Goal: Task Accomplishment & Management: Complete application form

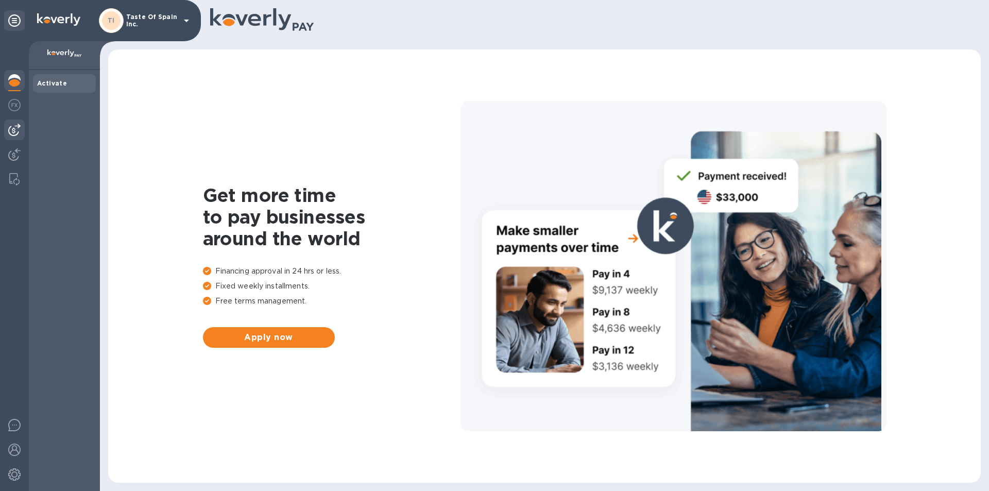
click at [14, 130] on img at bounding box center [14, 130] width 12 height 12
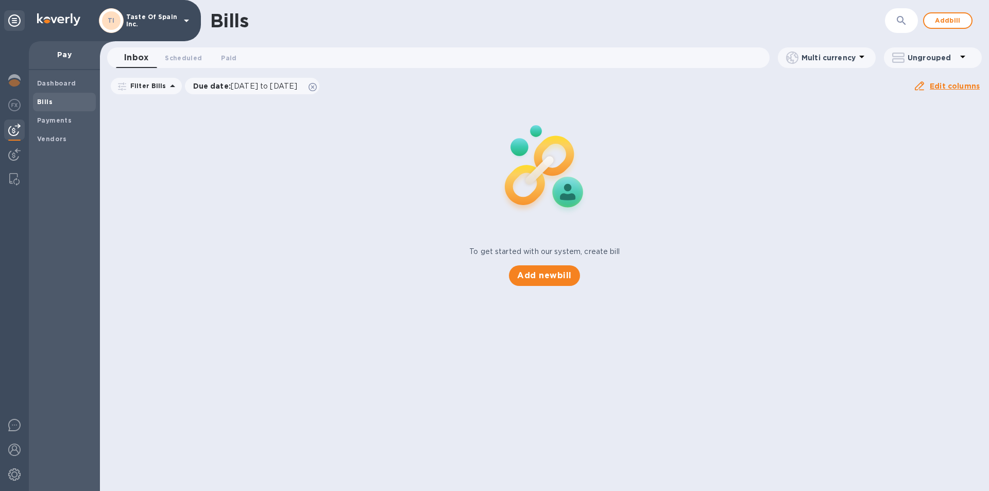
click at [50, 105] on b "Bills" at bounding box center [44, 102] width 15 height 8
click at [950, 24] on span "Add bill" at bounding box center [947, 20] width 31 height 12
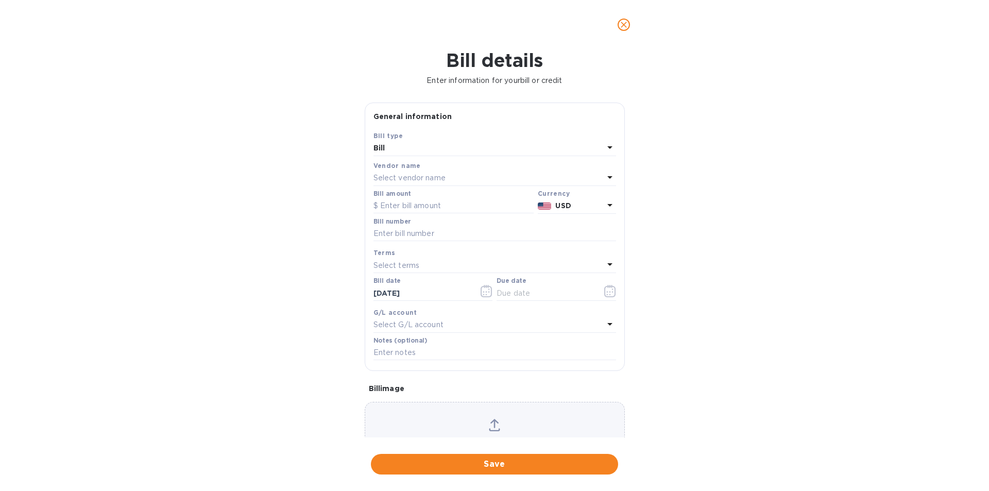
click at [392, 183] on p "Select vendor name" at bounding box center [409, 177] width 72 height 11
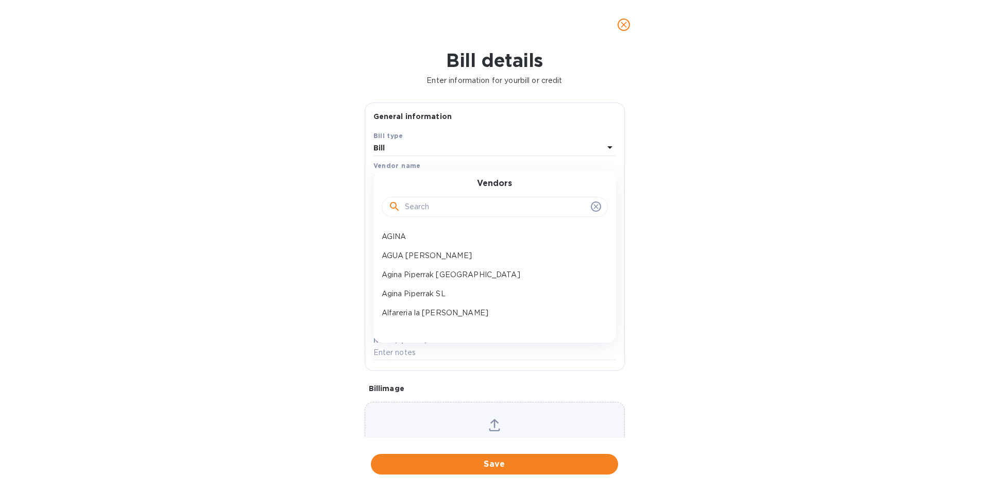
click at [405, 215] on div at bounding box center [494, 206] width 213 height 15
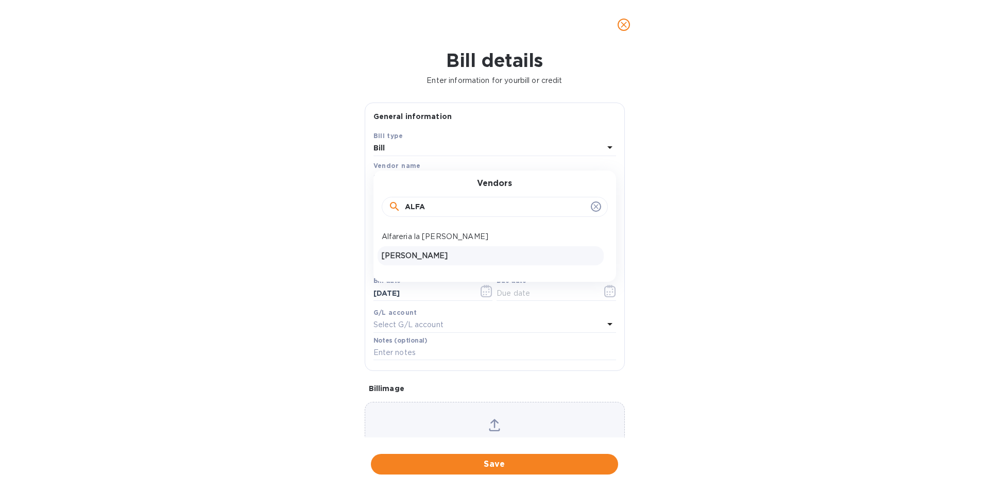
type input "ALFA"
click at [418, 261] on p "[PERSON_NAME]" at bounding box center [491, 255] width 218 height 11
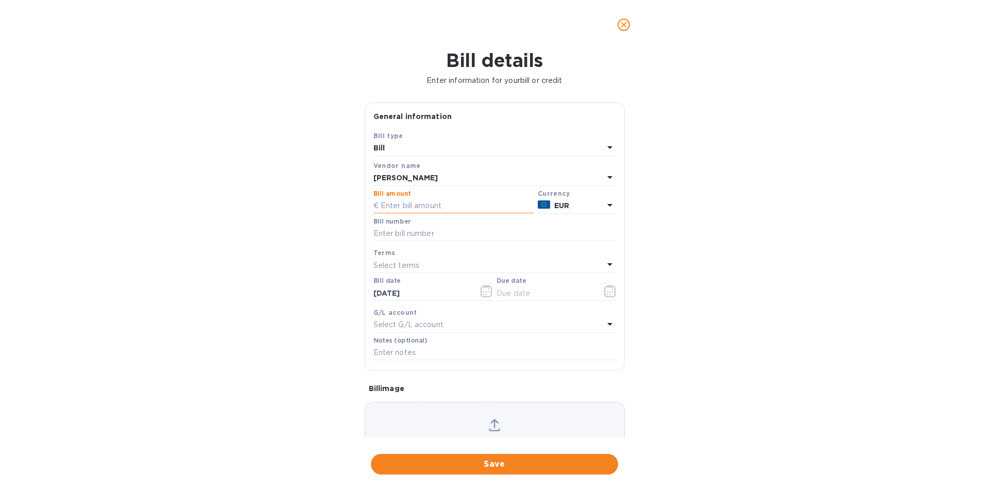
click at [393, 214] on input "text" at bounding box center [453, 205] width 160 height 15
type input "874.07"
click at [475, 241] on input "text" at bounding box center [494, 233] width 243 height 15
type input "00001 00003"
click at [608, 297] on icon "button" at bounding box center [610, 291] width 12 height 12
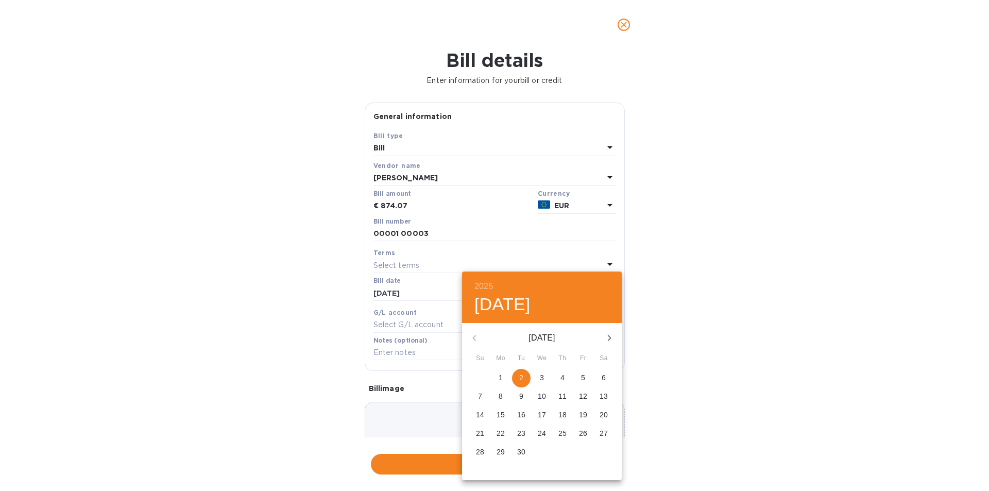
click at [520, 377] on p "2" at bounding box center [521, 377] width 4 height 10
type input "[DATE]"
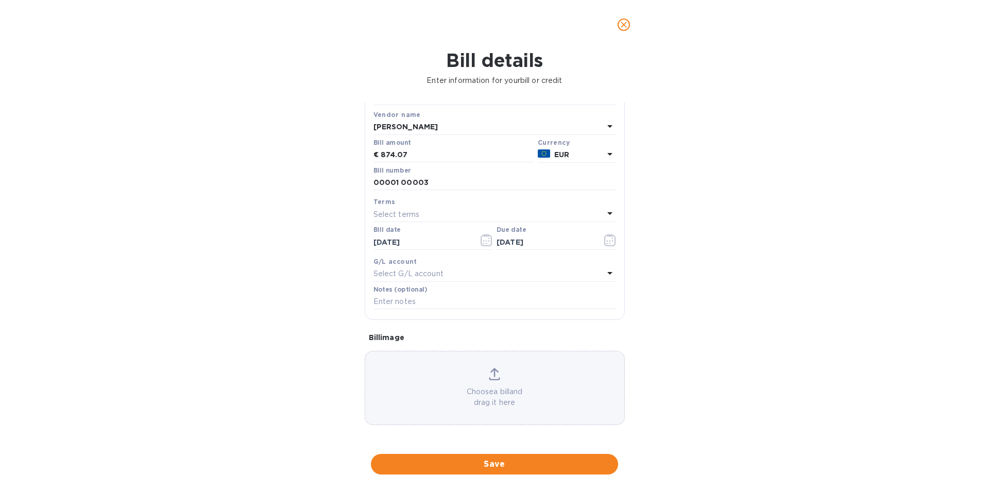
scroll to position [82, 0]
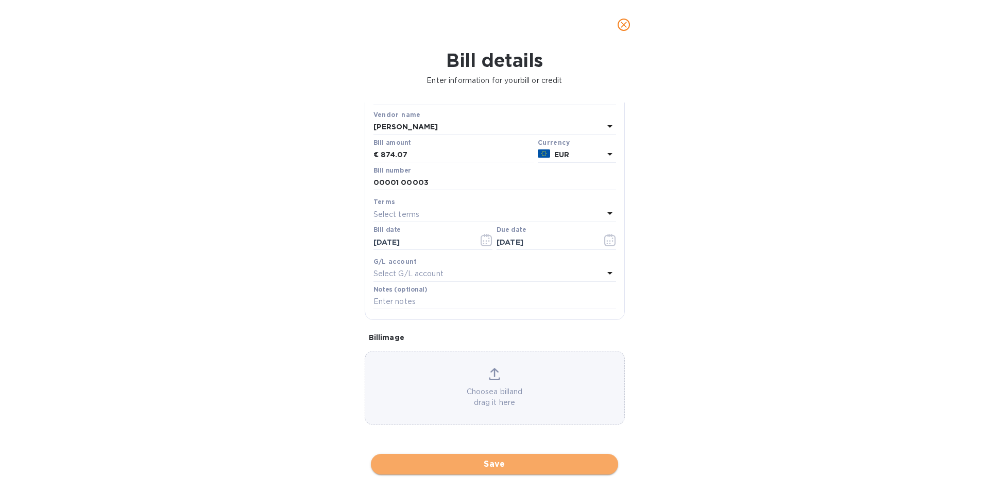
click at [499, 468] on span "Save" at bounding box center [494, 464] width 231 height 12
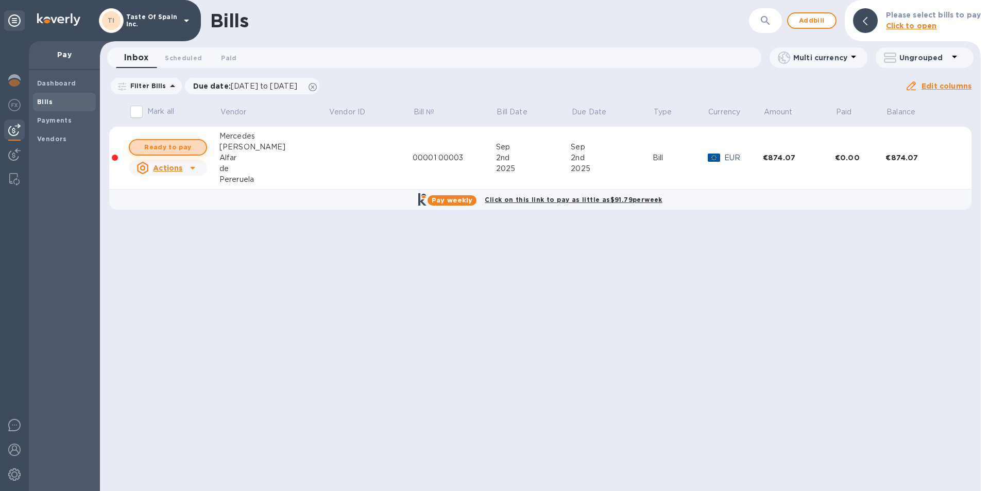
click at [187, 151] on span "Ready to pay" at bounding box center [168, 147] width 60 height 12
checkbox input "true"
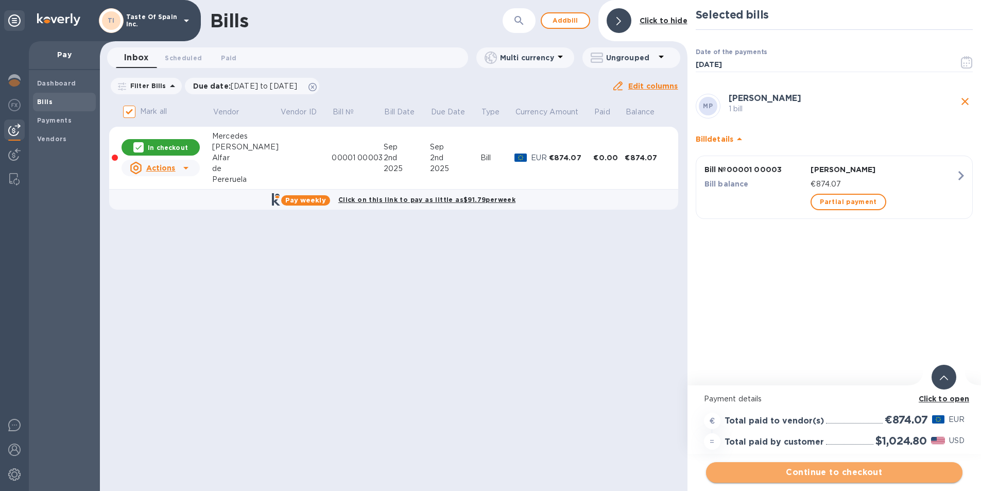
click at [838, 471] on span "Continue to checkout" at bounding box center [834, 472] width 240 height 12
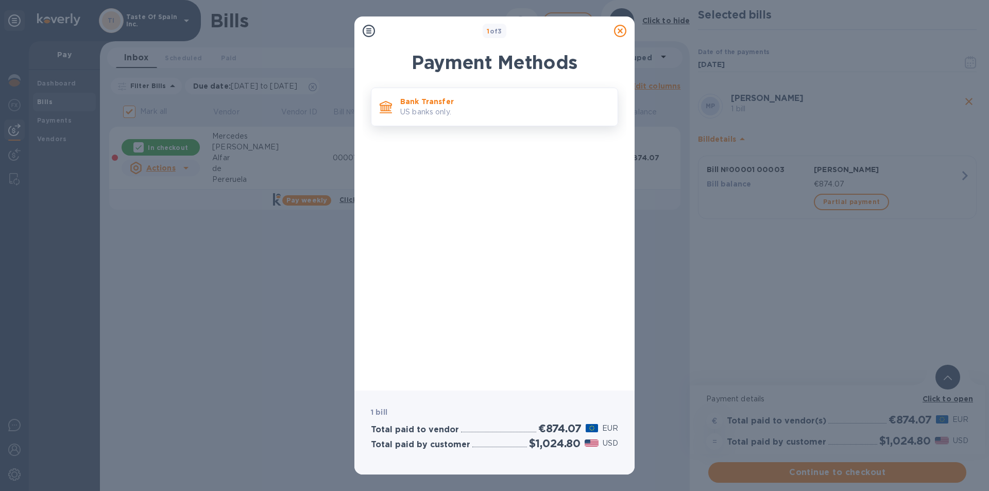
click at [438, 104] on p "Bank Transfer" at bounding box center [504, 101] width 209 height 10
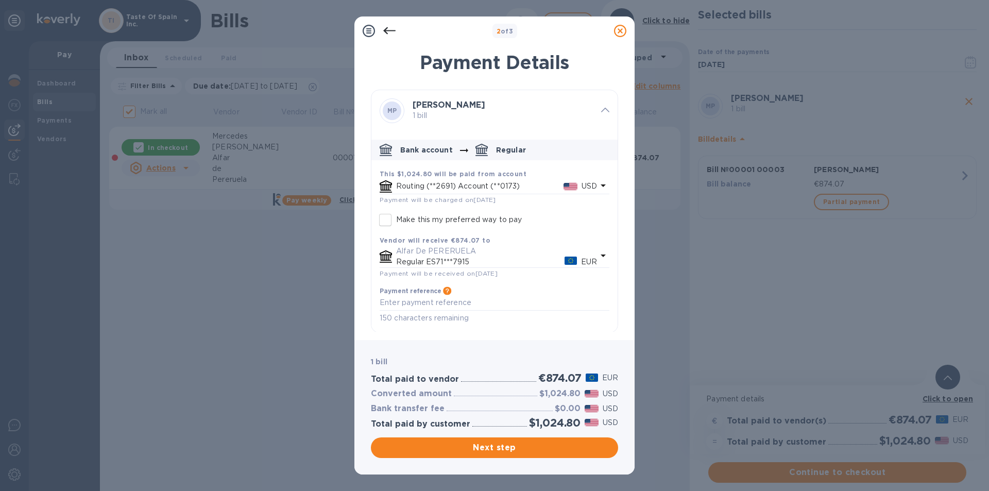
click at [617, 32] on icon at bounding box center [620, 31] width 12 height 12
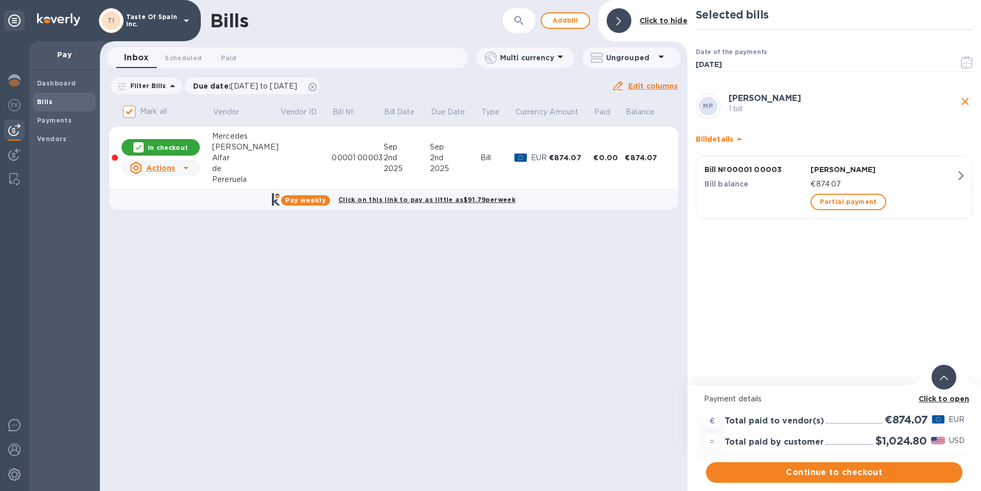
click at [184, 169] on icon at bounding box center [185, 168] width 5 height 3
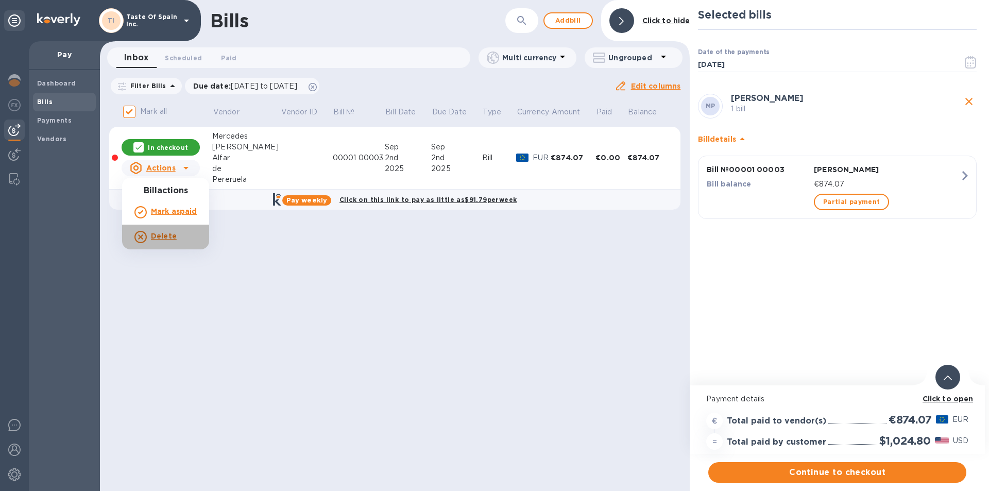
click at [159, 233] on b "Delete" at bounding box center [164, 236] width 26 height 8
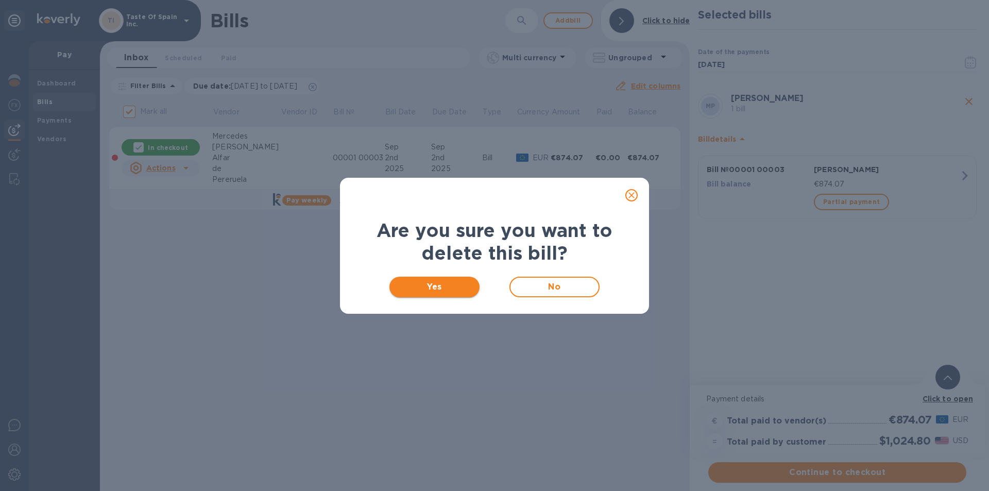
click at [442, 285] on span "Yes" at bounding box center [435, 287] width 74 height 12
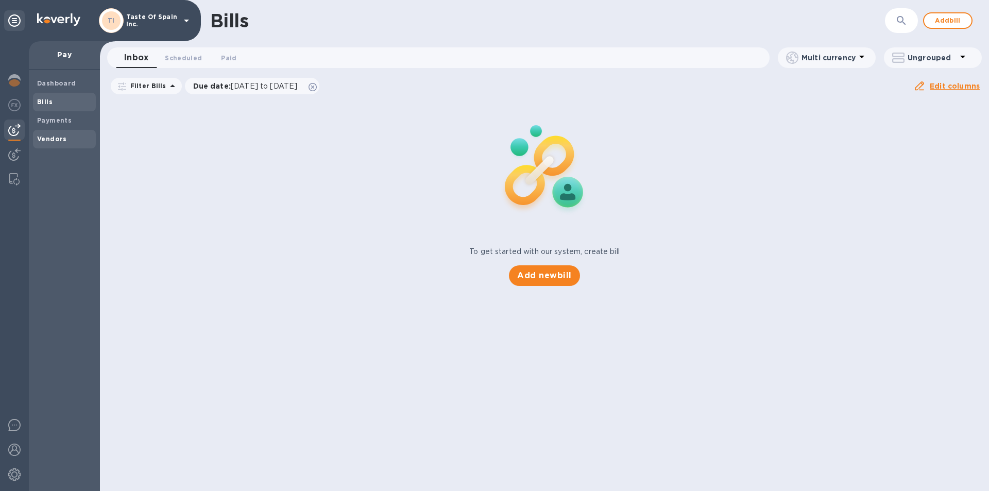
click at [44, 134] on span "Vendors" at bounding box center [52, 139] width 30 height 10
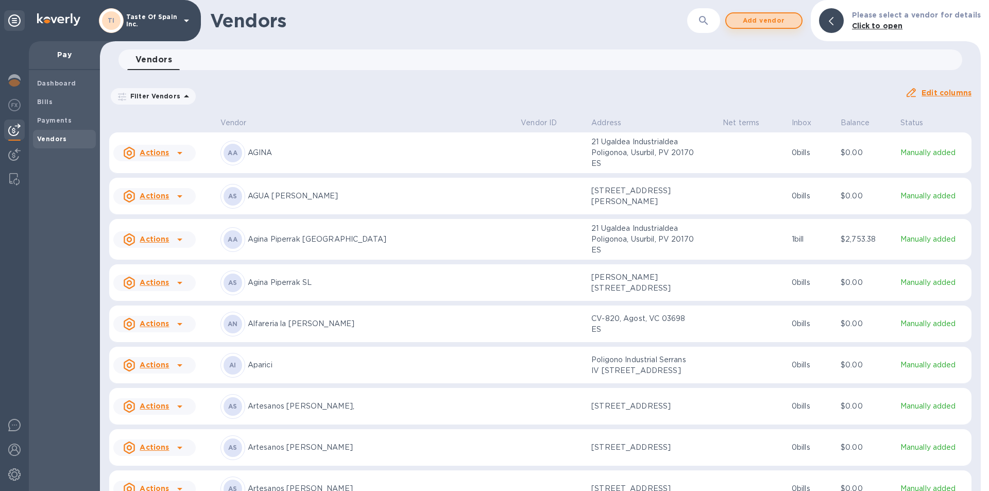
click at [763, 18] on span "Add vendor" at bounding box center [763, 20] width 59 height 12
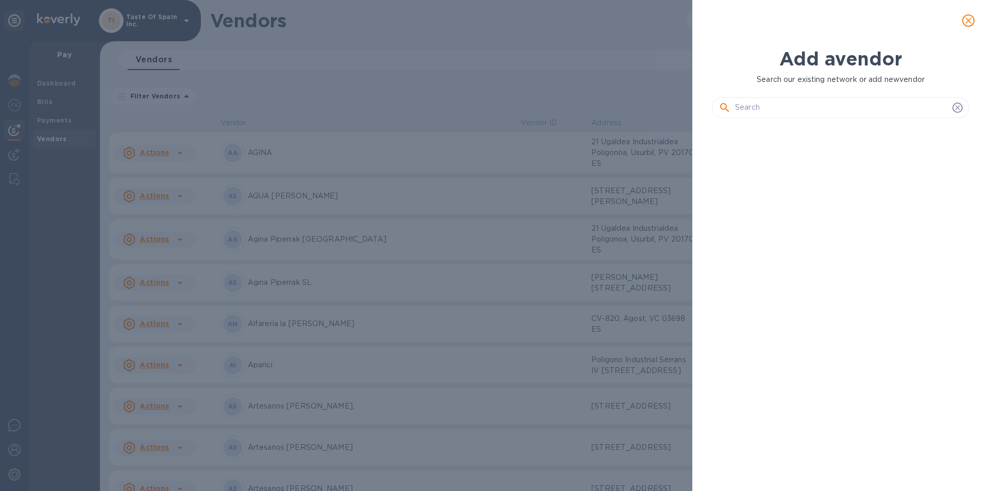
scroll to position [326, 262]
click at [771, 111] on input "text" at bounding box center [841, 107] width 213 height 15
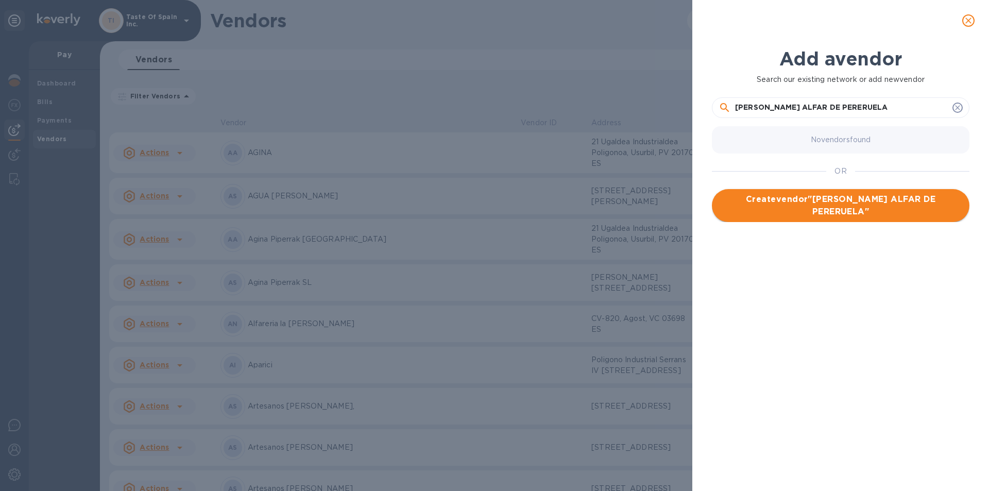
type input "[PERSON_NAME] ALFAR DE PERERUELA"
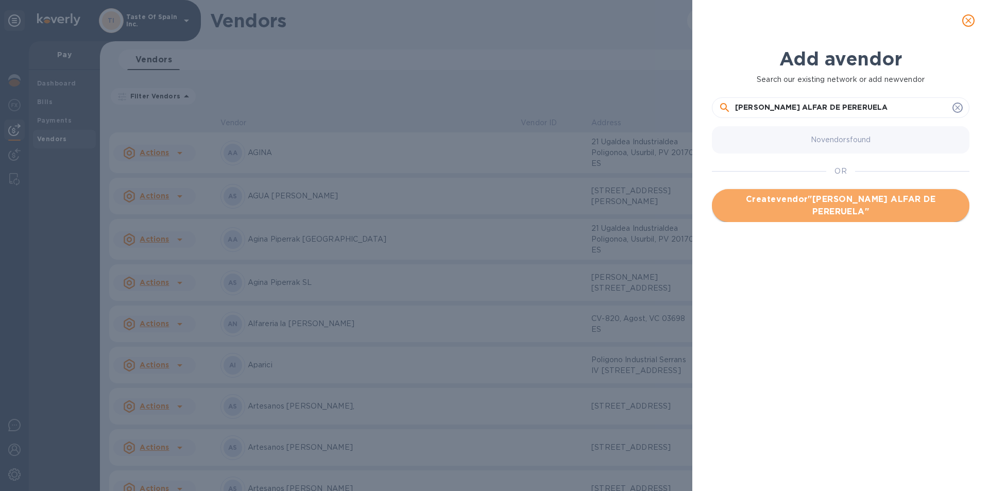
click at [839, 201] on span "Create vendor " [PERSON_NAME] ALFAR DE PERERUELA "" at bounding box center [840, 205] width 241 height 25
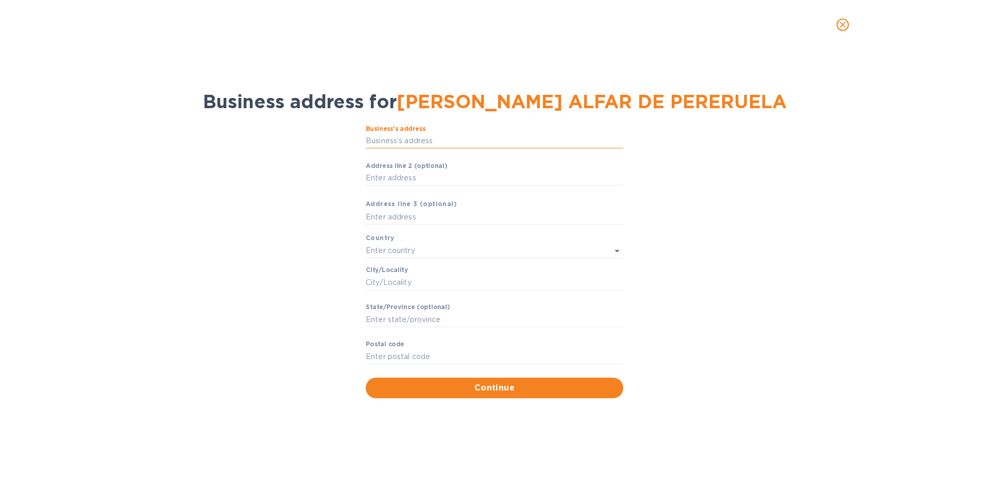
click at [428, 141] on input "Business’s аddress" at bounding box center [494, 140] width 257 height 15
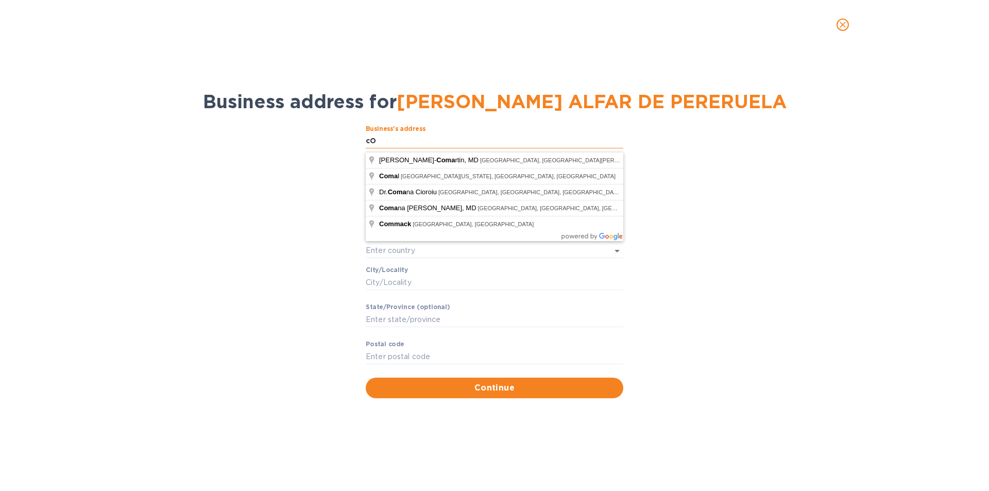
type input "c"
type input "Comarcal 527 , km 14"
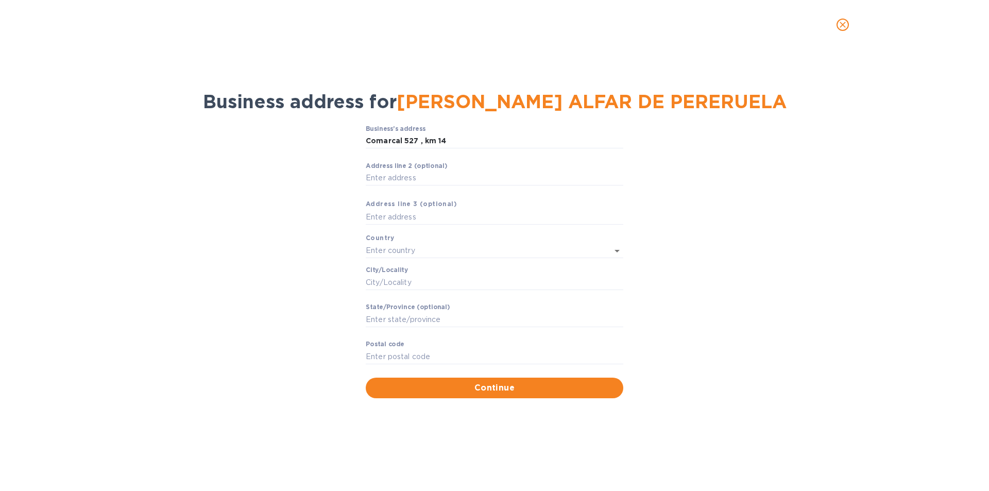
click at [326, 148] on div "Business’s аddress Comarcal 527 , km 14 ​ Аddress line 2 (optional) ​ Аddress l…" at bounding box center [494, 261] width 962 height 285
click at [375, 248] on input "text" at bounding box center [480, 250] width 229 height 15
click at [385, 275] on p "[GEOGRAPHIC_DATA]" at bounding box center [494, 275] width 241 height 11
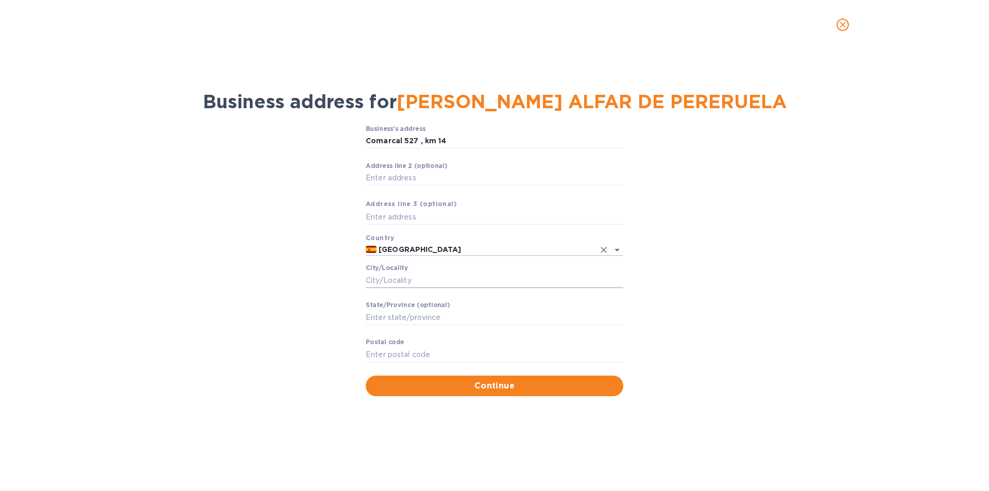
type input "[GEOGRAPHIC_DATA]"
click at [383, 285] on input "Сity/Locаlity" at bounding box center [494, 279] width 257 height 15
type input "Pereruela [PERSON_NAME]"
click at [383, 314] on input "Stаte/Province (optional)" at bounding box center [494, 316] width 257 height 15
type input "[PERSON_NAME]"
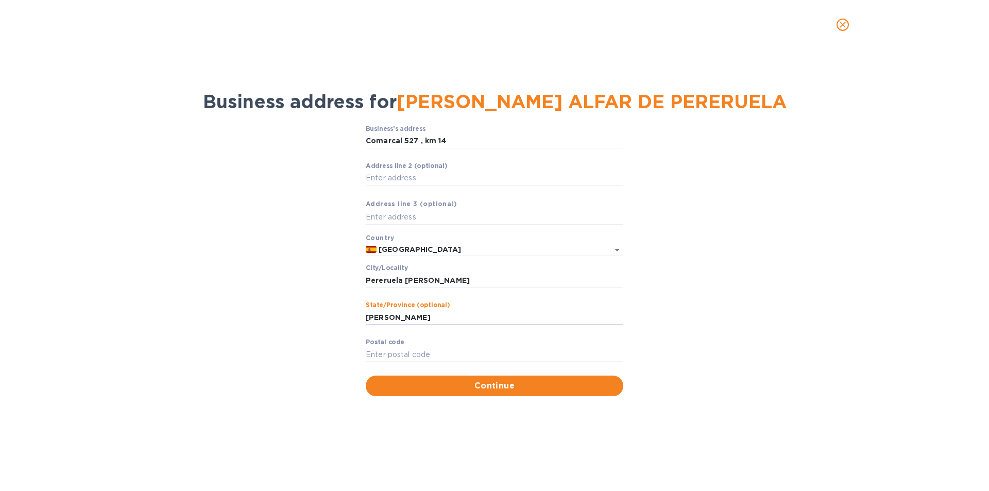
click at [411, 357] on input "Pоstal cоde" at bounding box center [494, 354] width 257 height 15
type input "49280"
click at [521, 392] on span "Continue" at bounding box center [494, 385] width 241 height 12
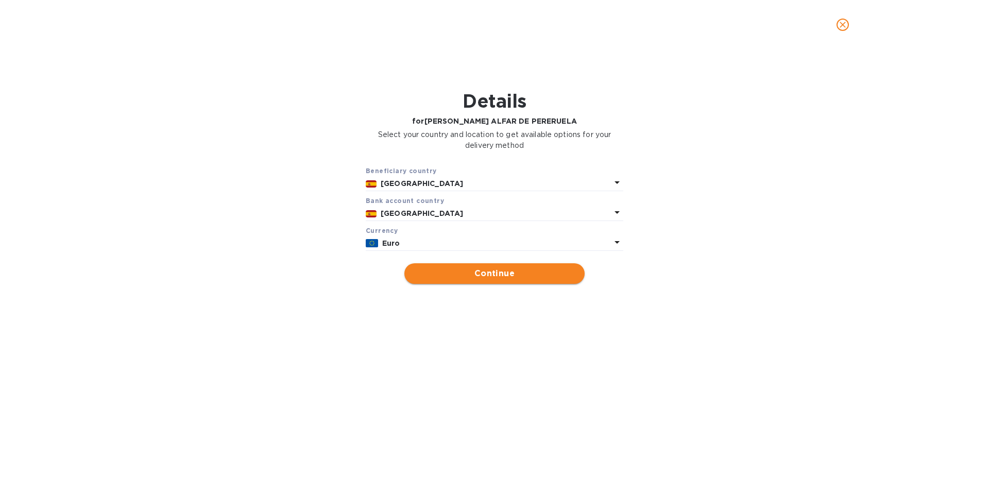
click at [490, 280] on span "Continue" at bounding box center [494, 273] width 164 height 12
type input "[PERSON_NAME] ALFAR DE PERERUELA"
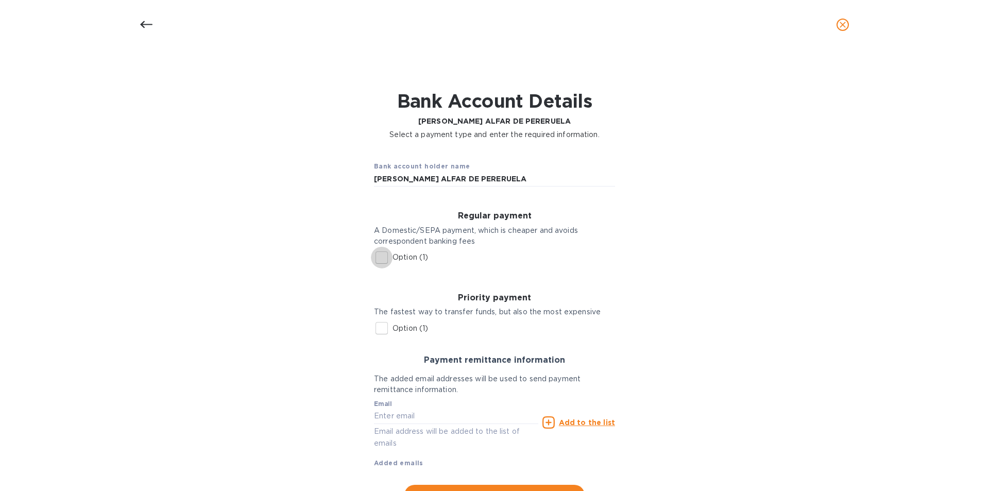
click at [379, 259] on input "Option (1)" at bounding box center [382, 258] width 22 height 22
checkbox input "true"
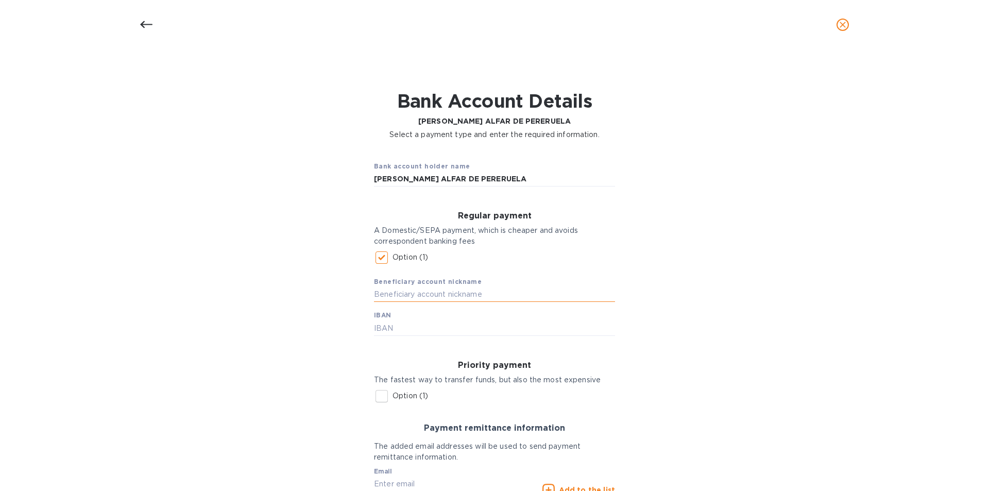
click at [396, 299] on input "text" at bounding box center [494, 294] width 241 height 15
type input "[PERSON_NAME]"
click at [375, 334] on input "text" at bounding box center [494, 327] width 241 height 15
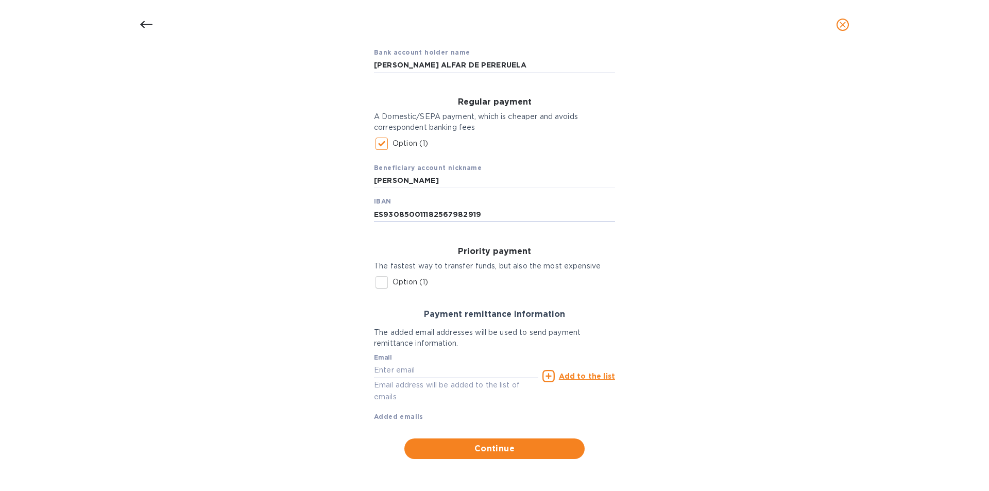
scroll to position [119, 0]
type input "ES930850011182567982919"
click at [419, 367] on input "text" at bounding box center [456, 369] width 164 height 15
type input "[EMAIL_ADDRESS][DOMAIN_NAME]"
click at [574, 374] on u "Add to the list" at bounding box center [587, 376] width 56 height 8
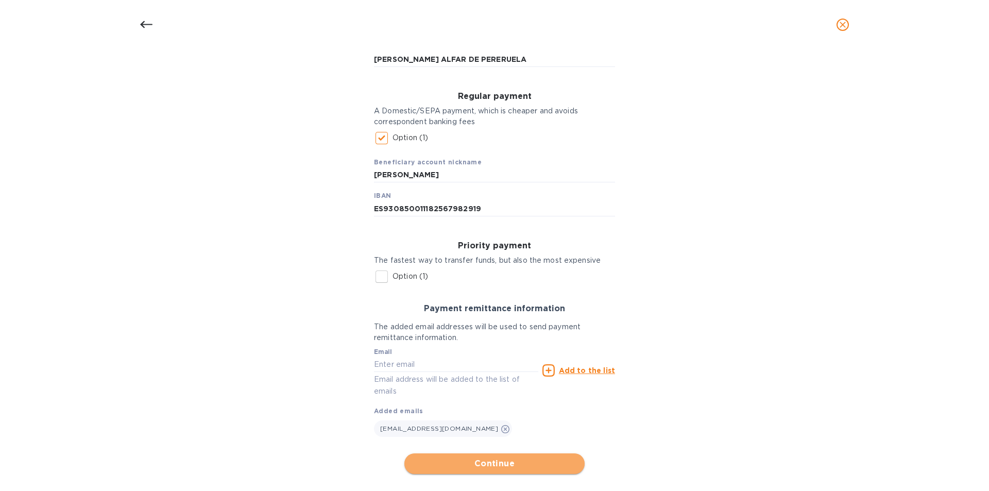
click at [495, 469] on span "Continue" at bounding box center [494, 463] width 164 height 12
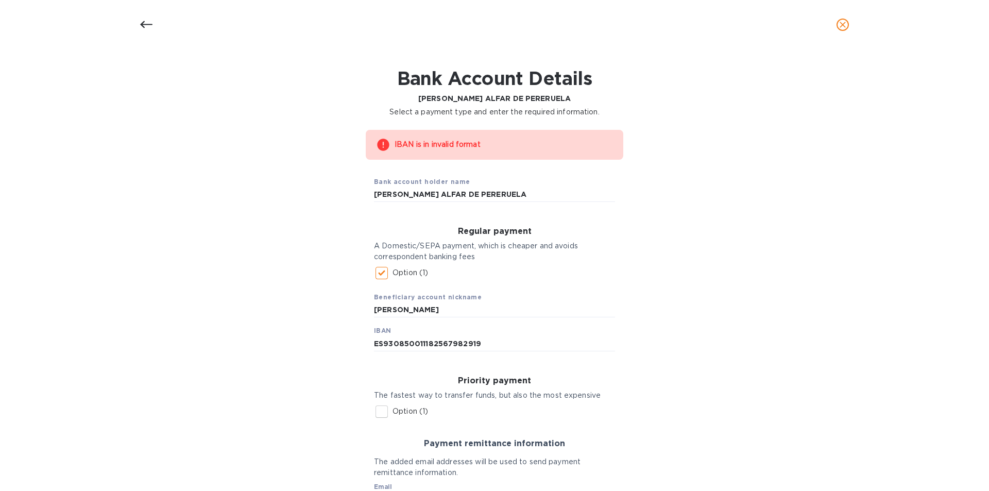
scroll to position [0, 0]
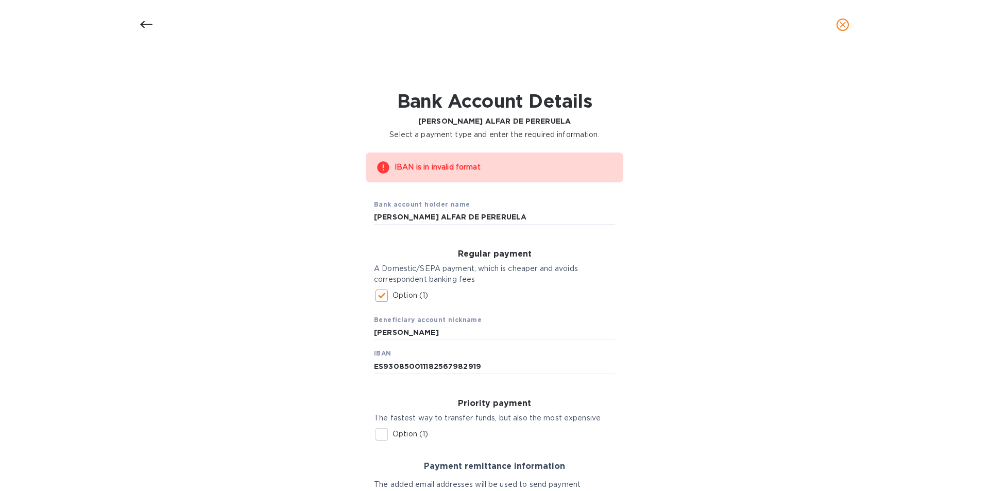
click at [404, 169] on div "IBAN is in invalid format" at bounding box center [503, 167] width 218 height 19
click at [486, 369] on input "ES930850011182567982919" at bounding box center [494, 365] width 241 height 15
click at [390, 371] on input "ES930850011182567982919" at bounding box center [494, 365] width 241 height 15
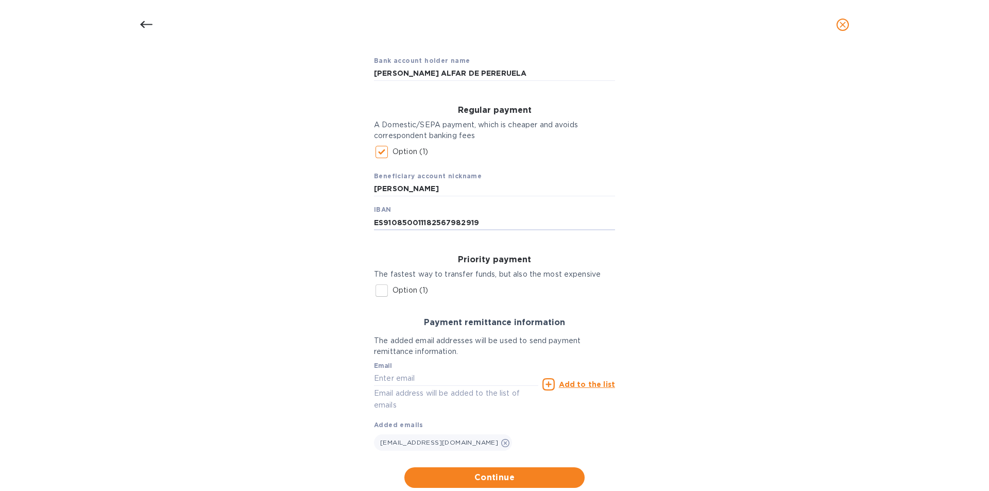
scroll to position [178, 0]
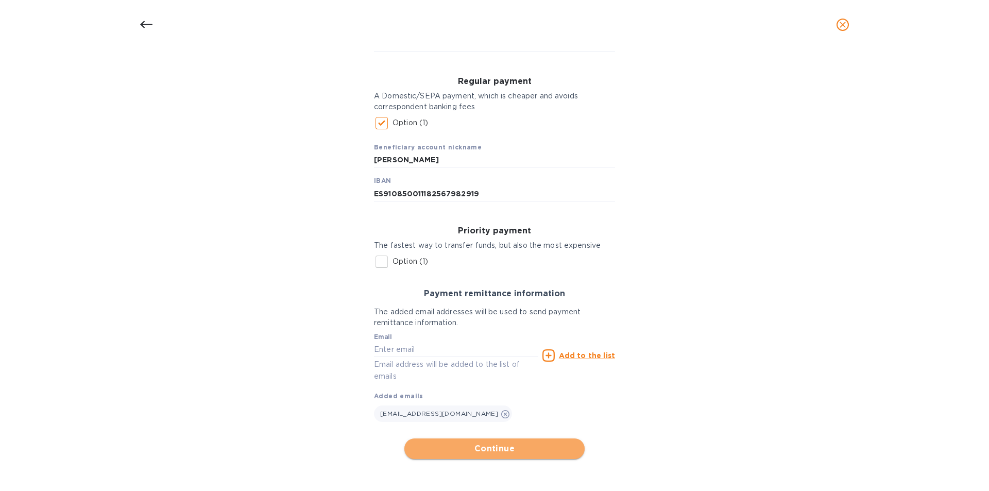
click at [503, 444] on span "Continue" at bounding box center [494, 448] width 164 height 12
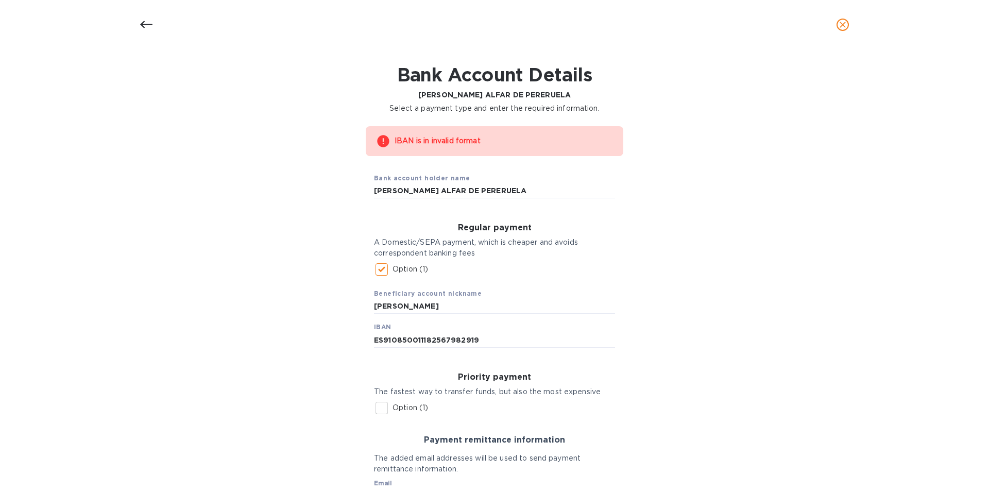
scroll to position [24, 0]
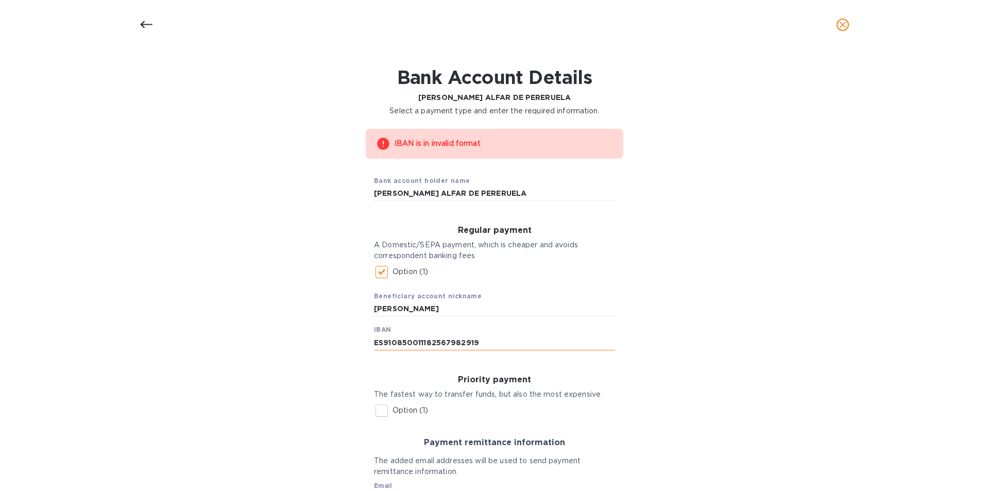
click at [491, 344] on input "ES910850011182567982919" at bounding box center [494, 342] width 241 height 15
click at [394, 344] on input "ES910850011182567982919" at bounding box center [494, 342] width 241 height 15
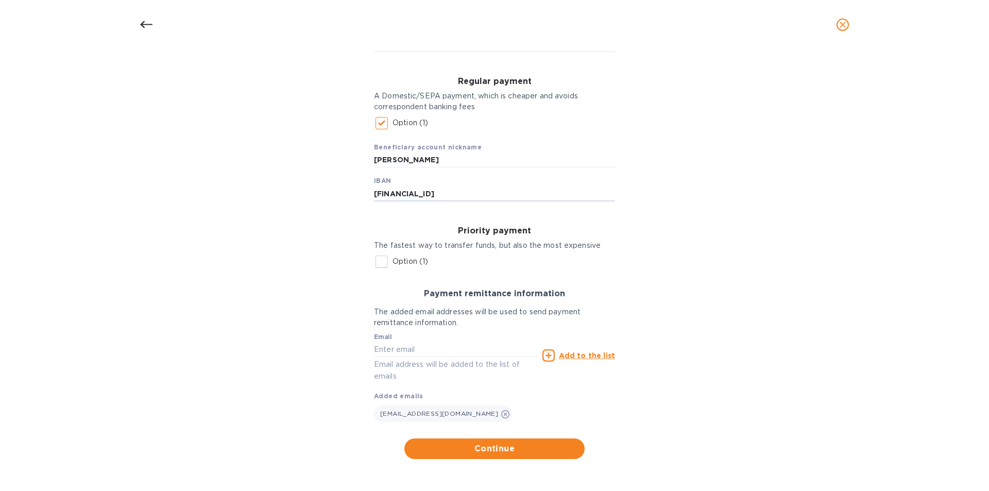
scroll to position [178, 0]
type input "[FINANCIAL_ID]"
click at [505, 448] on span "Continue" at bounding box center [494, 448] width 164 height 12
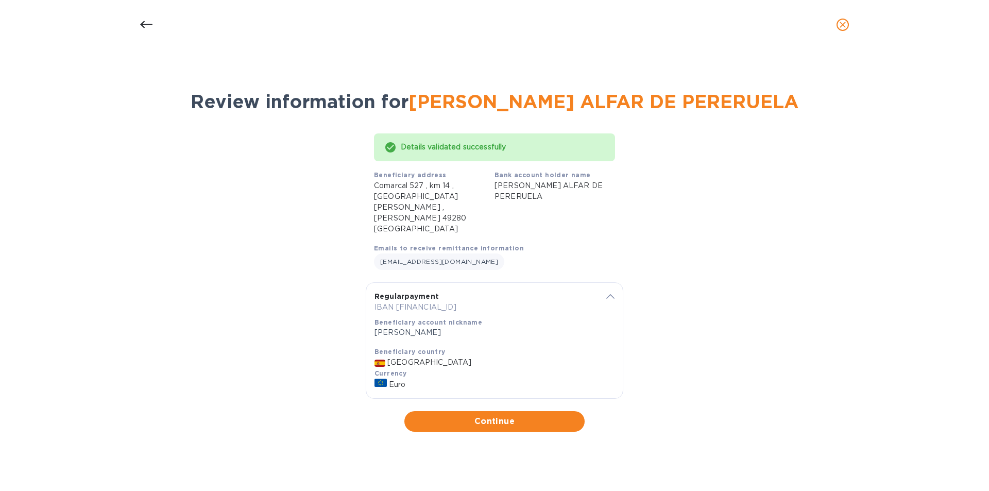
scroll to position [0, 0]
click at [515, 418] on span "Continue" at bounding box center [494, 421] width 164 height 12
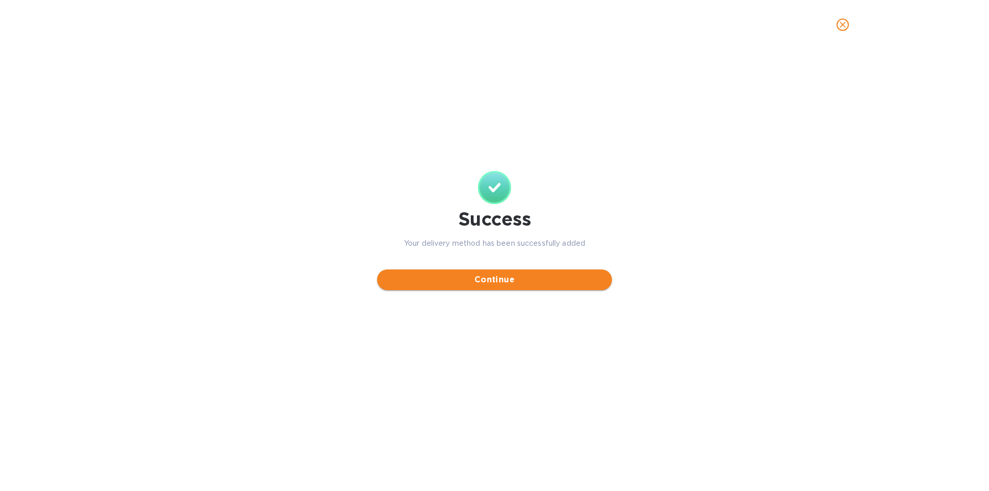
click at [499, 277] on span "Continue" at bounding box center [494, 279] width 218 height 12
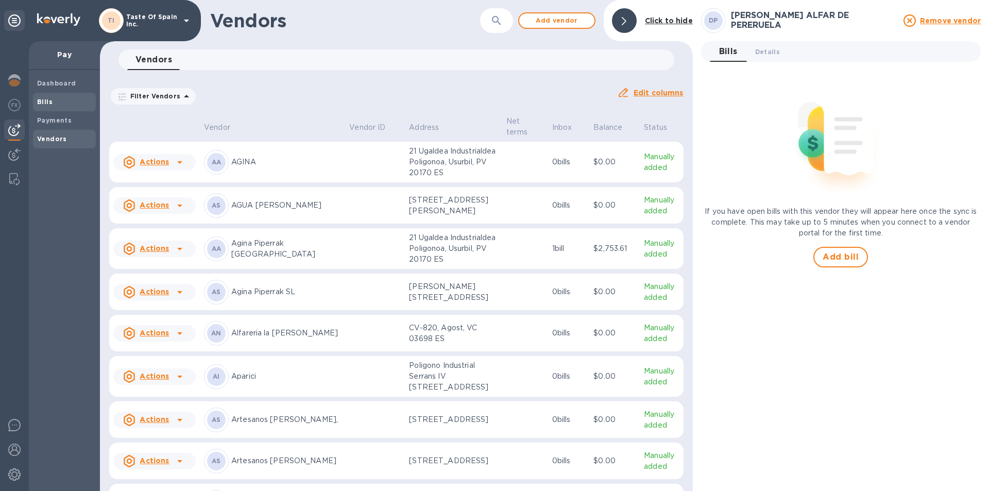
click at [42, 101] on b "Bills" at bounding box center [44, 102] width 15 height 8
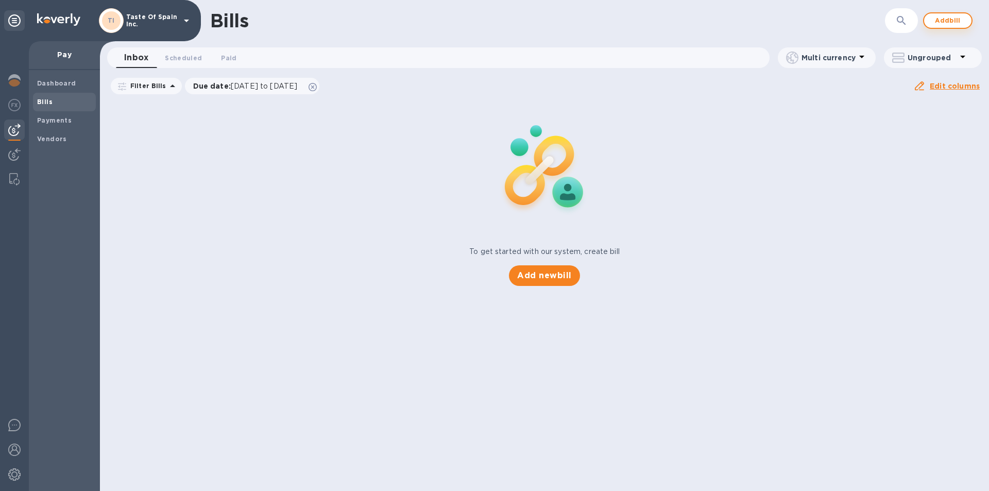
click at [951, 20] on span "Add bill" at bounding box center [947, 20] width 31 height 12
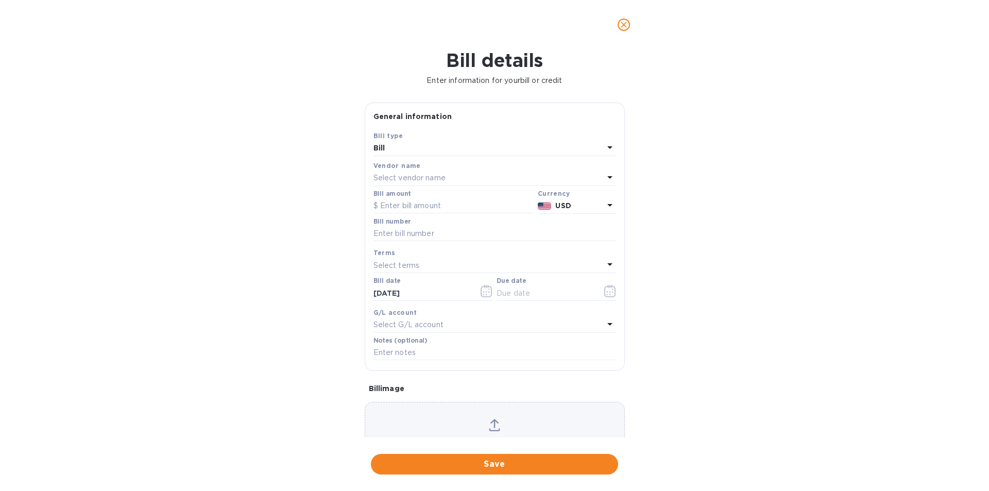
click at [387, 183] on p "Select vendor name" at bounding box center [409, 177] width 72 height 11
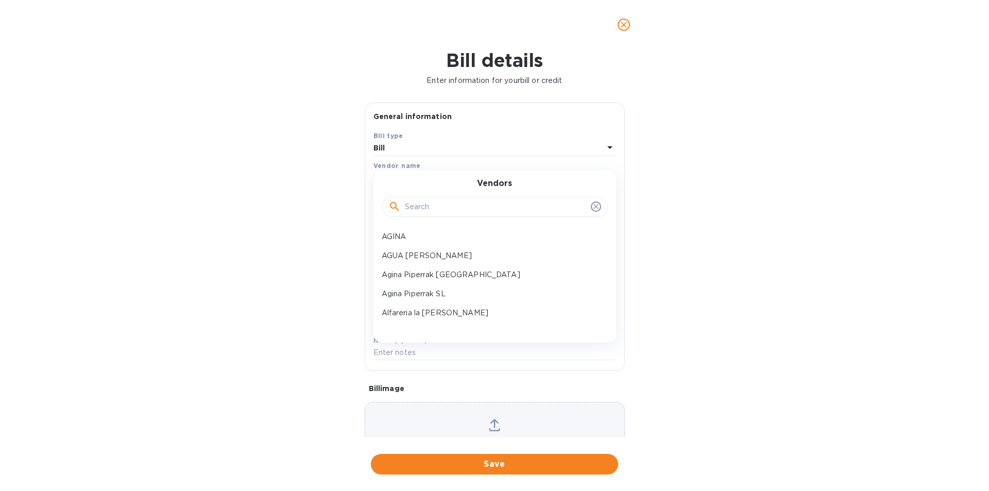
click at [408, 214] on input "text" at bounding box center [496, 206] width 182 height 15
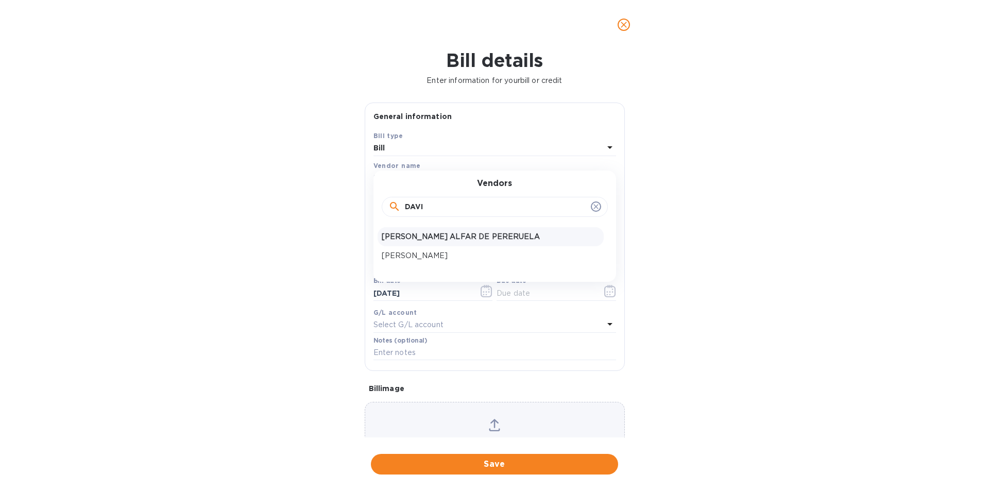
type input "DAVI"
click at [430, 242] on p "[PERSON_NAME] ALFAR DE PERERUELA" at bounding box center [491, 236] width 218 height 11
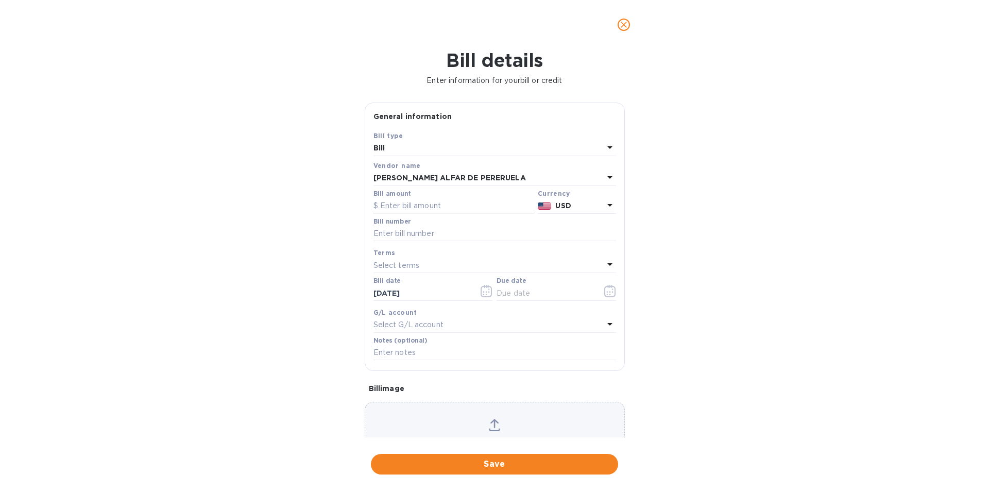
click at [420, 214] on input "text" at bounding box center [453, 205] width 160 height 15
click at [607, 206] on icon at bounding box center [609, 205] width 5 height 3
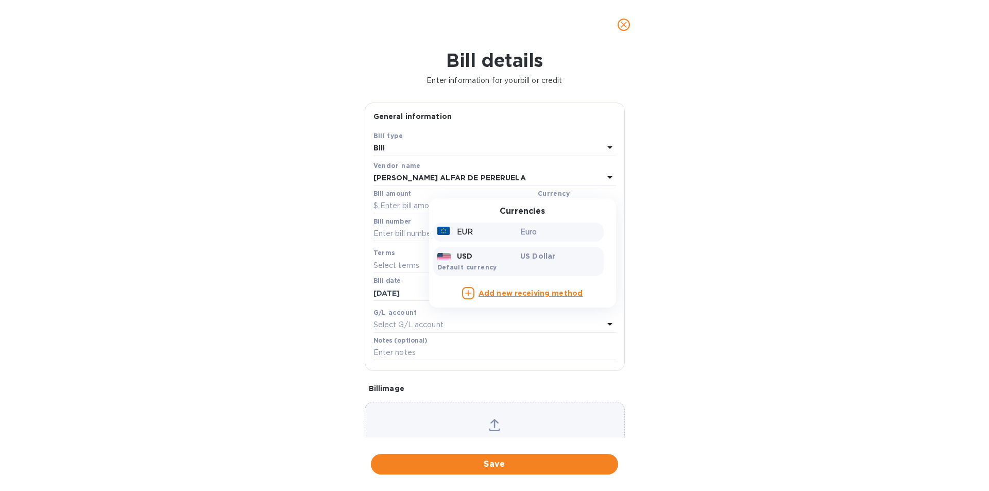
click at [457, 237] on p "EUR" at bounding box center [465, 232] width 16 height 11
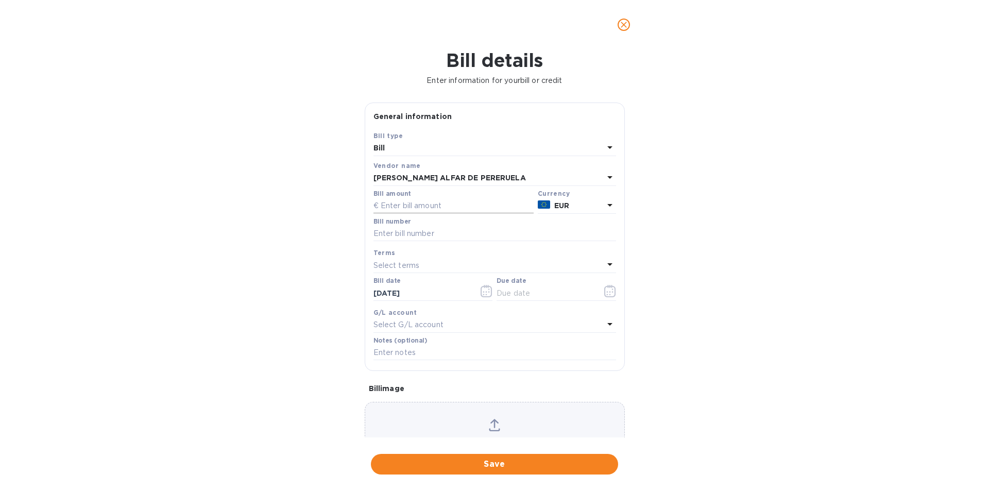
click at [392, 214] on input "text" at bounding box center [453, 205] width 160 height 15
type input "874.07"
click at [461, 241] on input "text" at bounding box center [494, 233] width 243 height 15
click at [422, 241] on input "00001 00002 000003" at bounding box center [494, 233] width 243 height 15
click at [394, 241] on input "00001 000002 000003" at bounding box center [494, 233] width 243 height 15
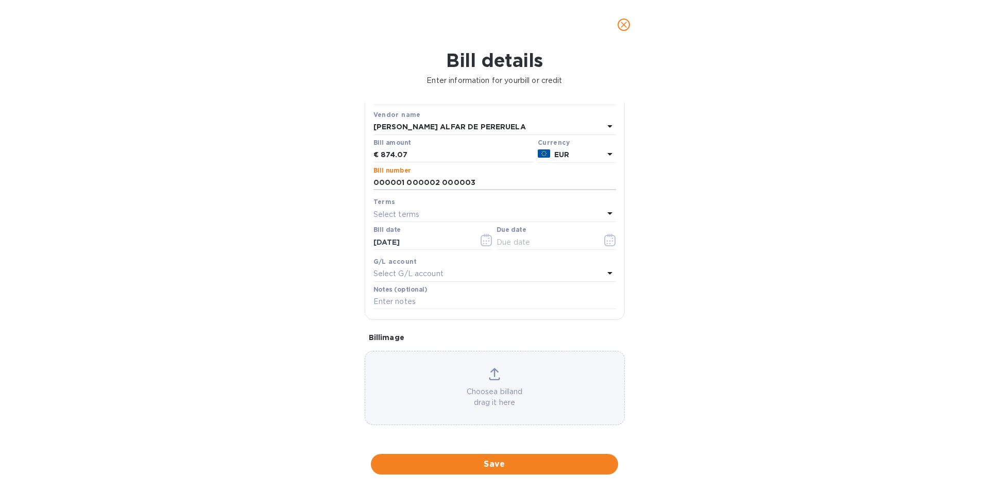
scroll to position [82, 0]
type input "000001 000002 000003"
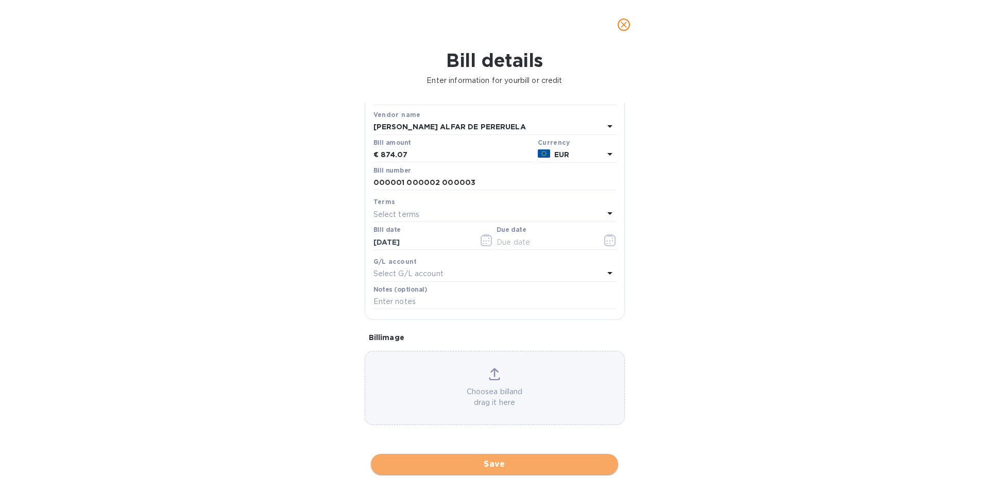
click at [508, 463] on span "Save" at bounding box center [494, 464] width 231 height 12
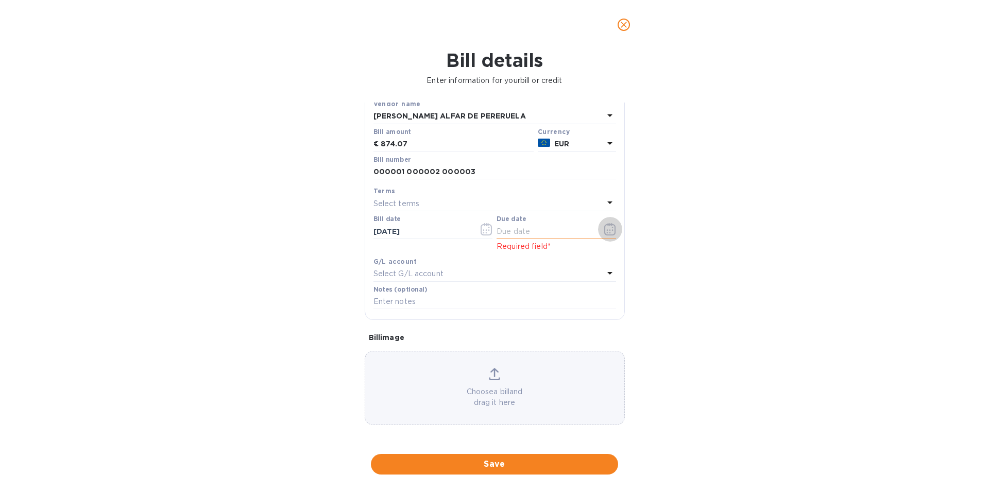
click at [611, 235] on icon "button" at bounding box center [610, 229] width 12 height 12
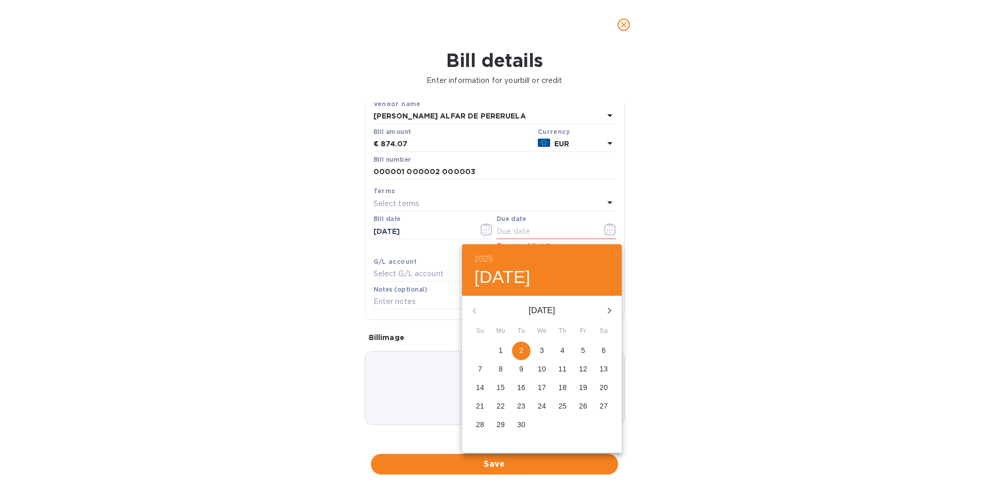
click at [522, 354] on p "2" at bounding box center [521, 350] width 4 height 10
type input "[DATE]"
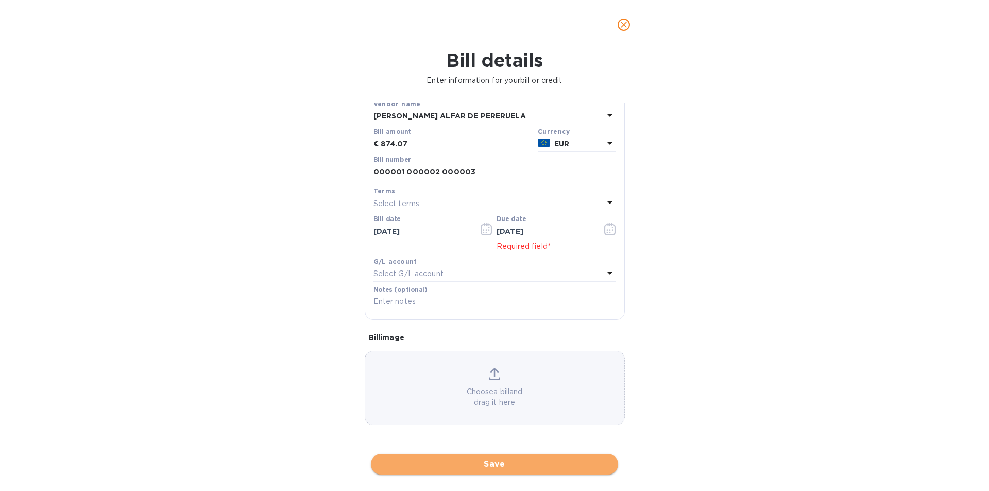
click at [490, 464] on span "Save" at bounding box center [494, 464] width 231 height 12
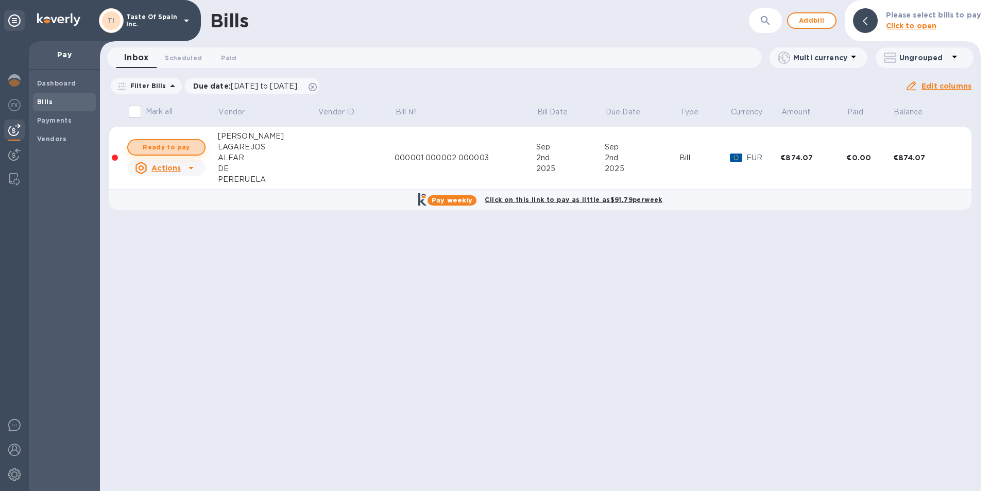
click at [144, 150] on span "Ready to pay" at bounding box center [166, 147] width 60 height 12
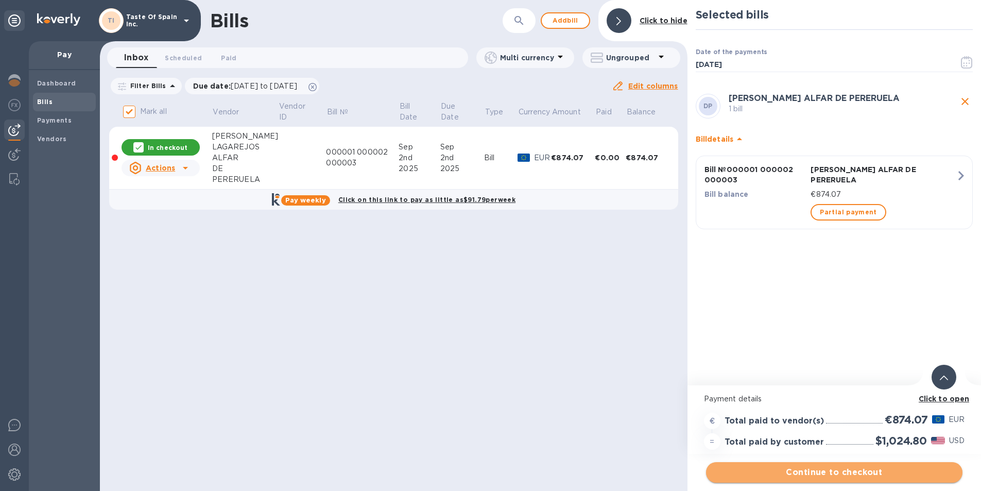
click at [813, 471] on span "Continue to checkout" at bounding box center [834, 472] width 240 height 12
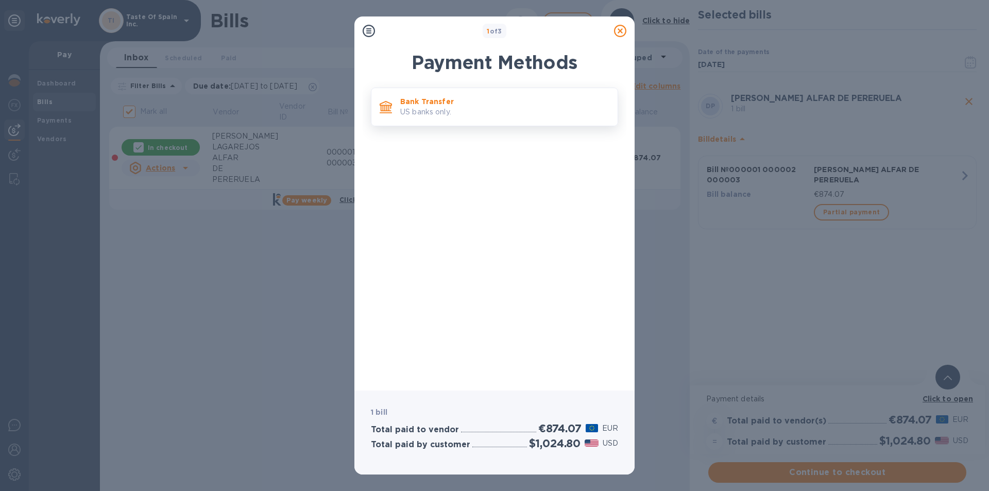
click at [414, 109] on p "US banks only." at bounding box center [504, 112] width 209 height 11
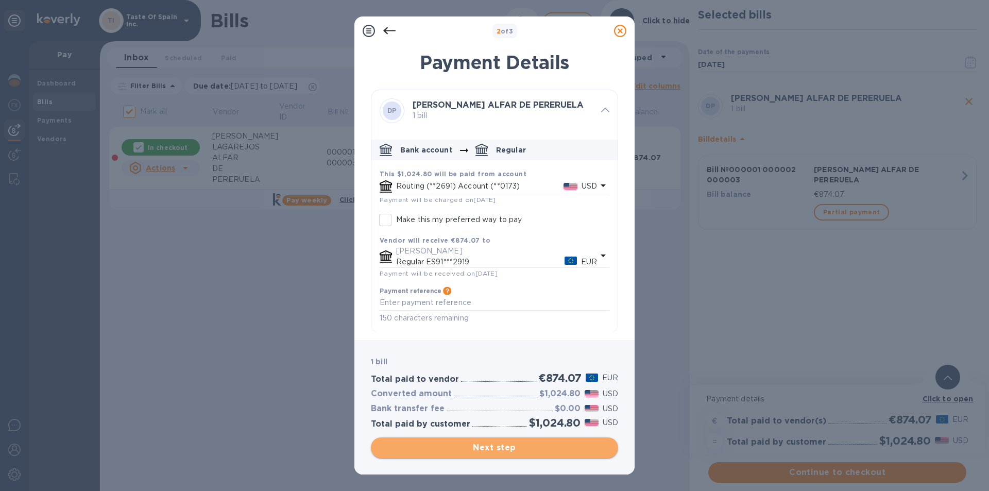
click at [497, 446] on span "Next step" at bounding box center [494, 447] width 231 height 12
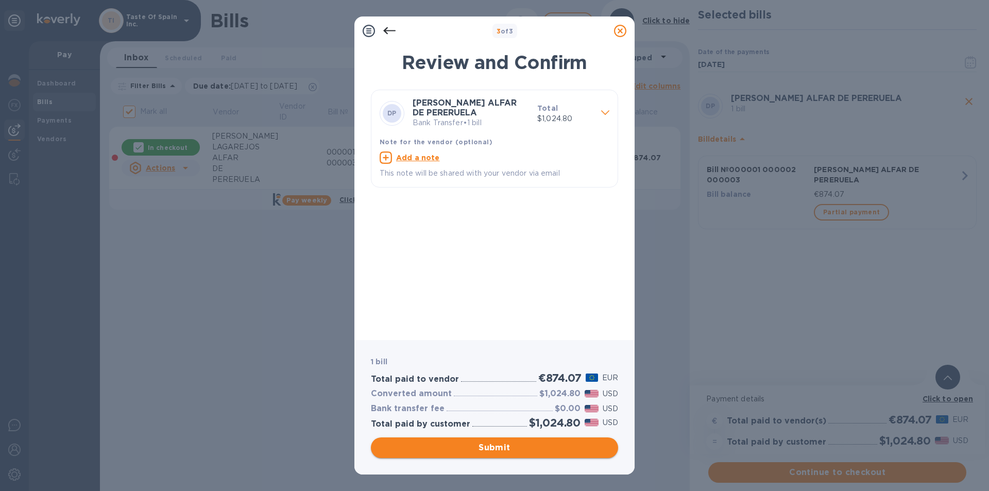
click at [497, 446] on span "Submit" at bounding box center [494, 447] width 231 height 12
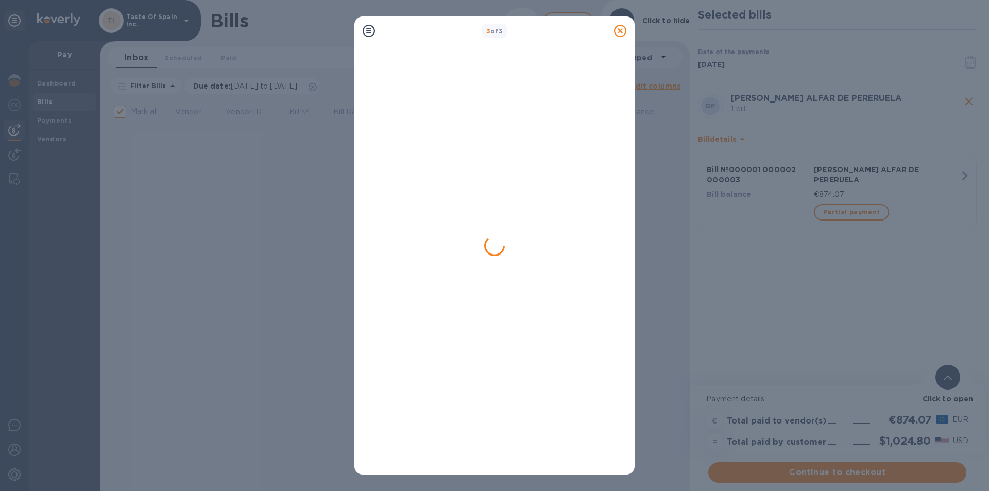
checkbox input "false"
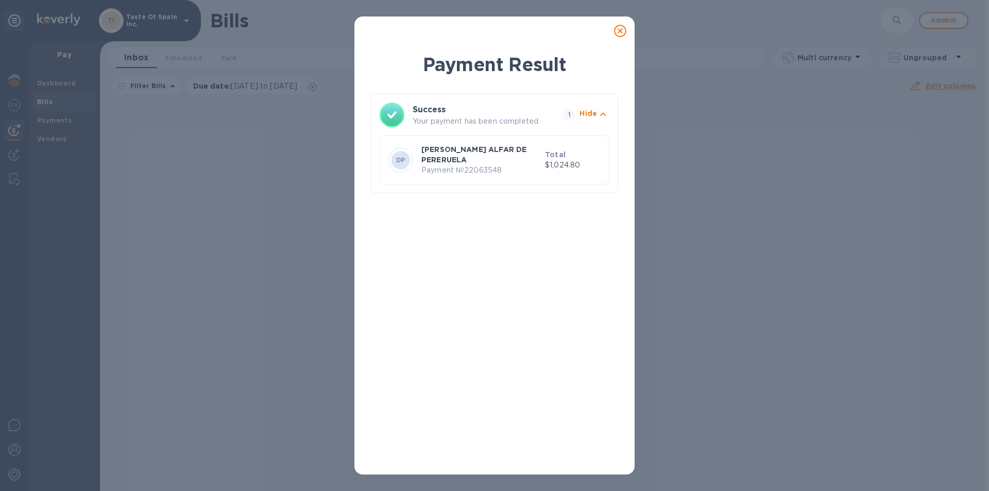
click at [619, 26] on icon at bounding box center [620, 31] width 12 height 12
